Goal: Task Accomplishment & Management: Use online tool/utility

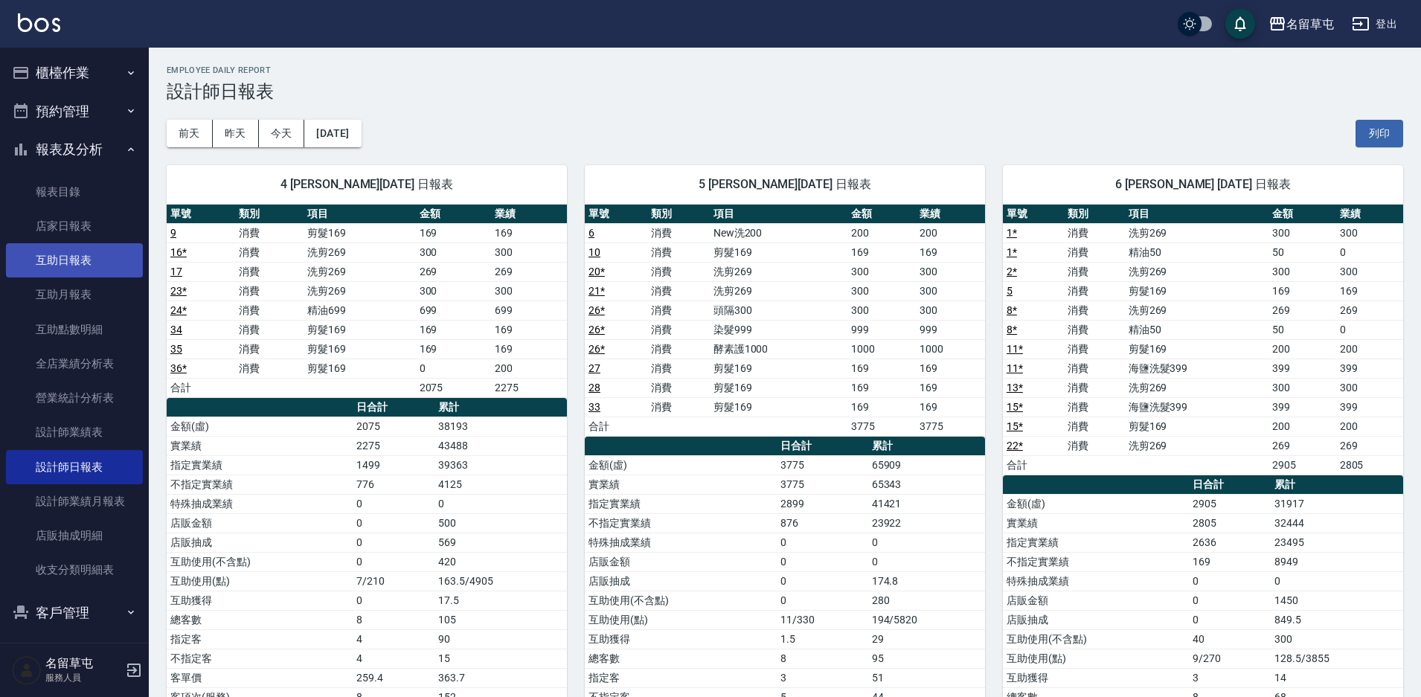
click at [94, 266] on link "互助日報表" at bounding box center [74, 260] width 137 height 34
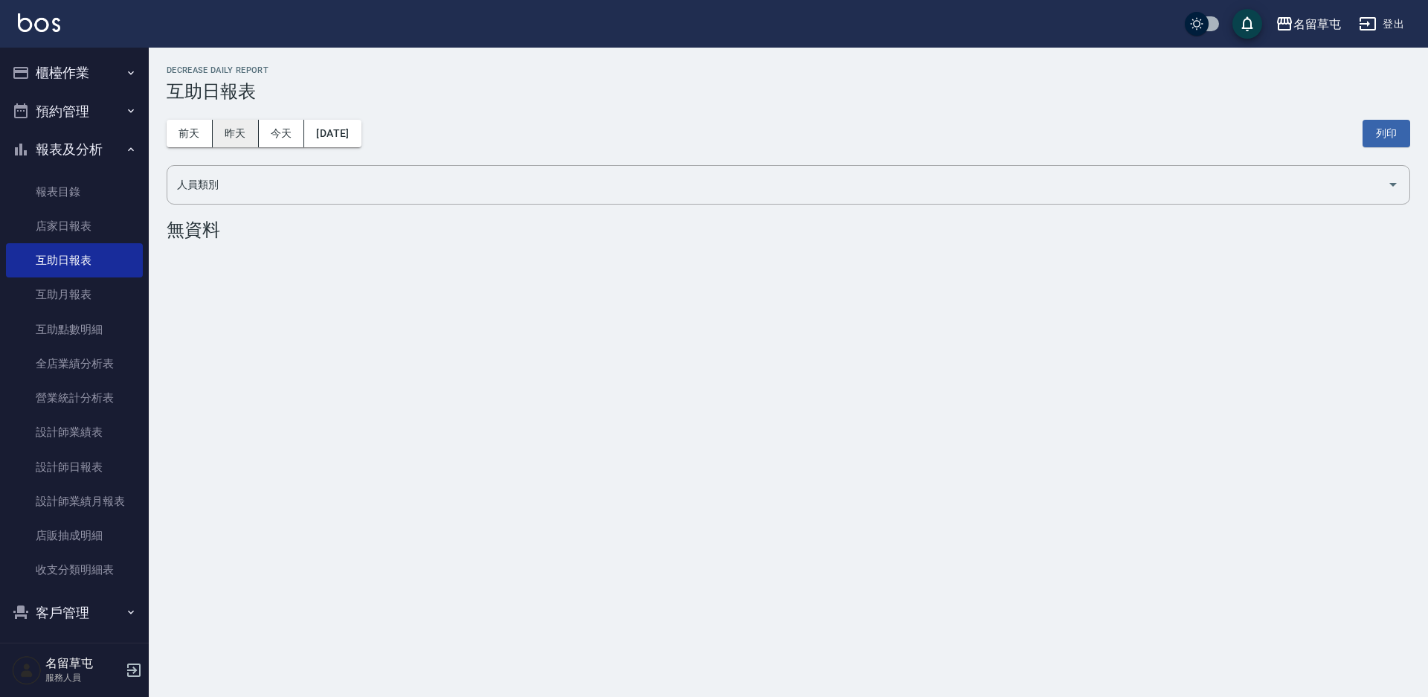
click at [244, 129] on button "昨天" at bounding box center [236, 134] width 46 height 28
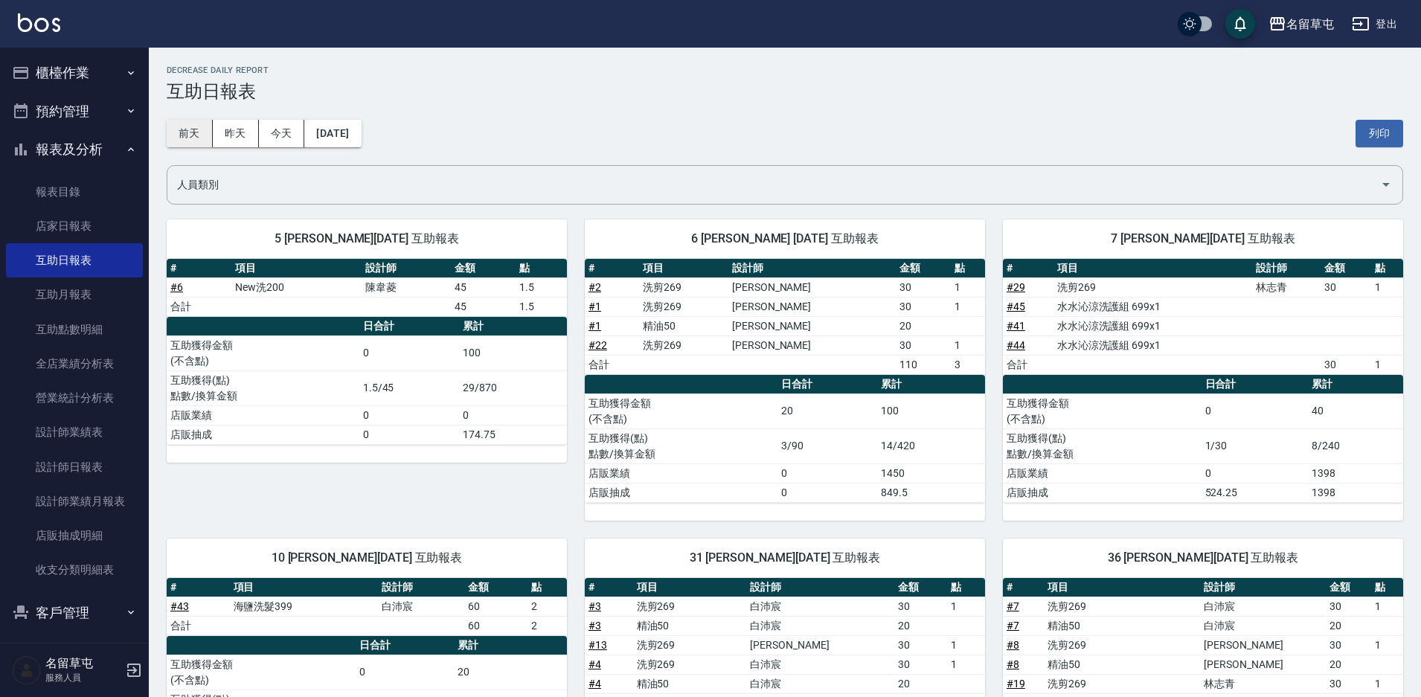
click at [193, 121] on button "前天" at bounding box center [190, 134] width 46 height 28
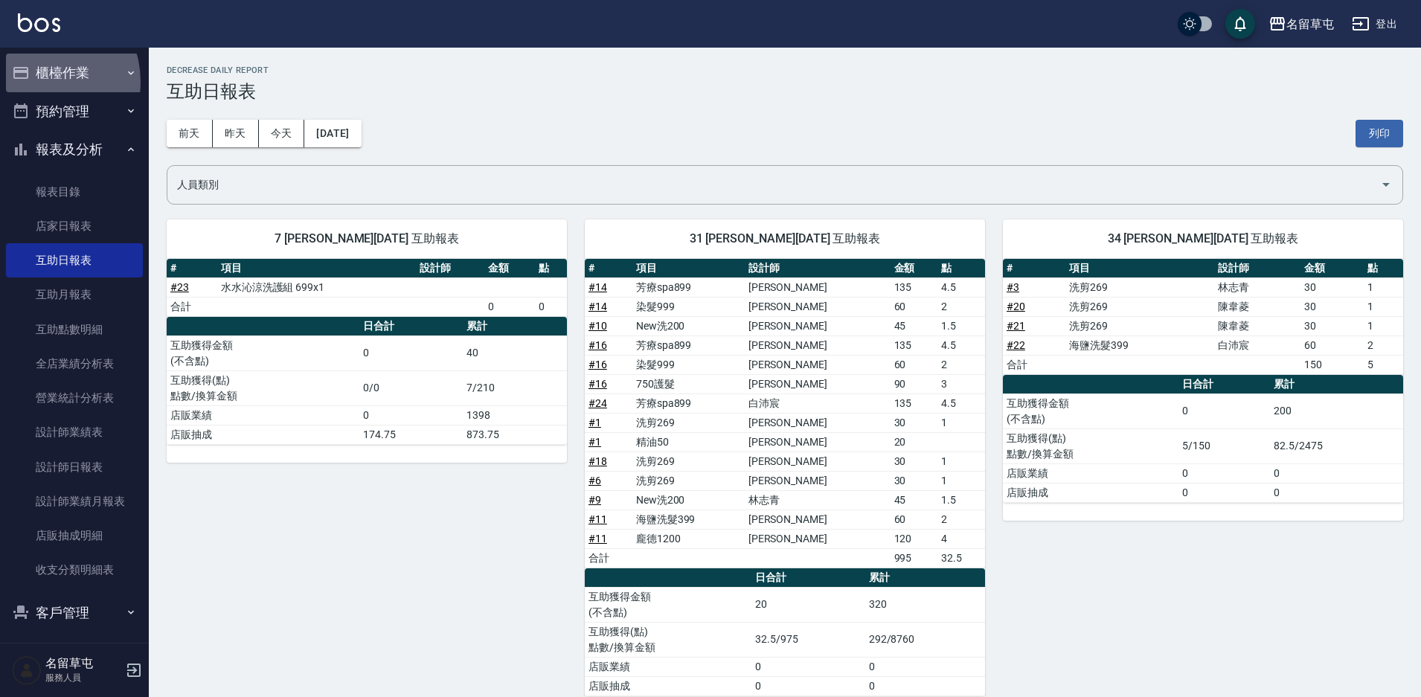
click at [39, 82] on button "櫃檯作業" at bounding box center [74, 73] width 137 height 39
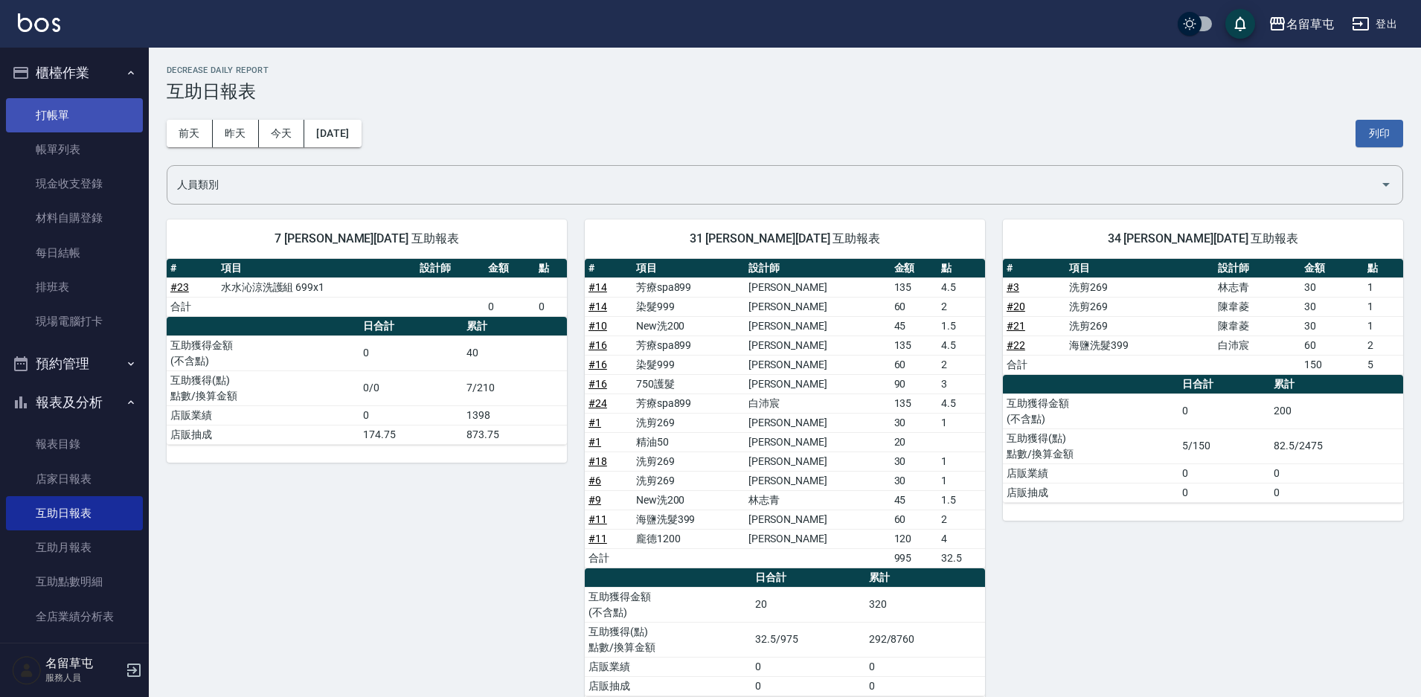
click at [47, 112] on link "打帳單" at bounding box center [74, 115] width 137 height 34
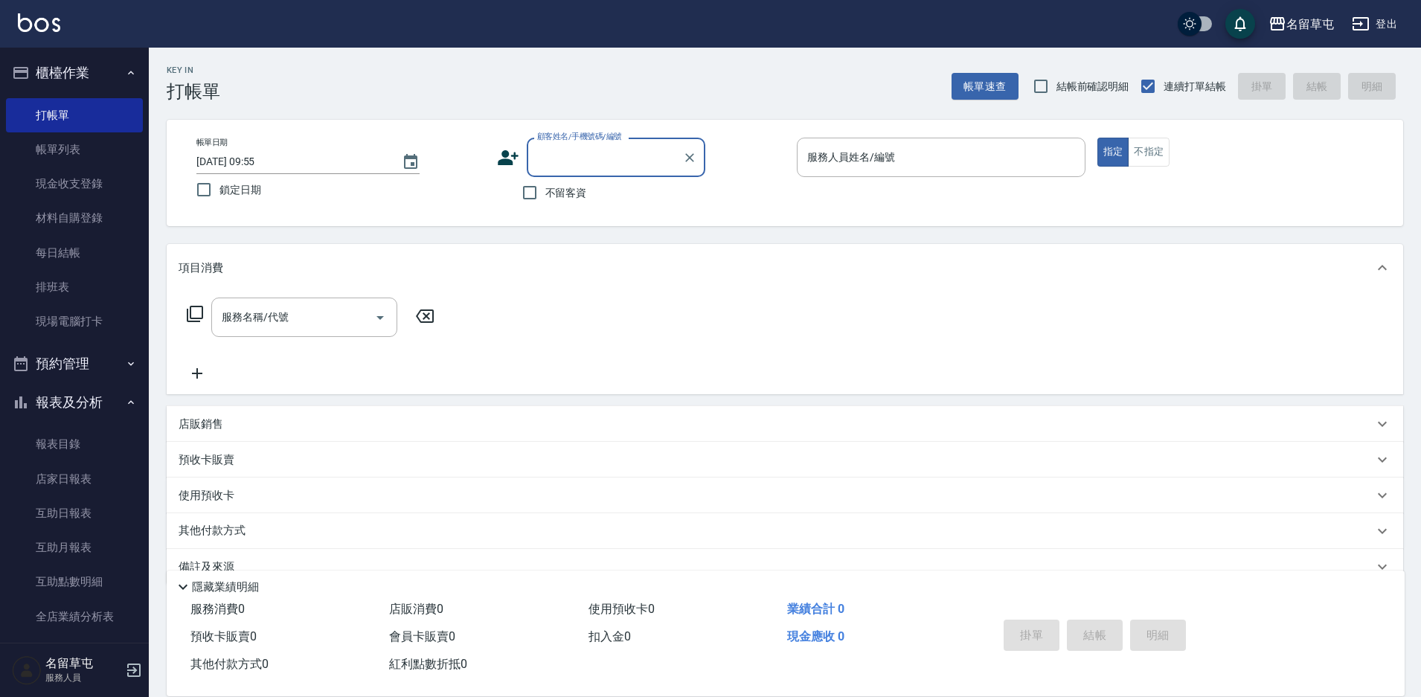
click at [565, 353] on div "服務名稱/代號 服務名稱/代號" at bounding box center [785, 343] width 1236 height 103
